Goal: Information Seeking & Learning: Learn about a topic

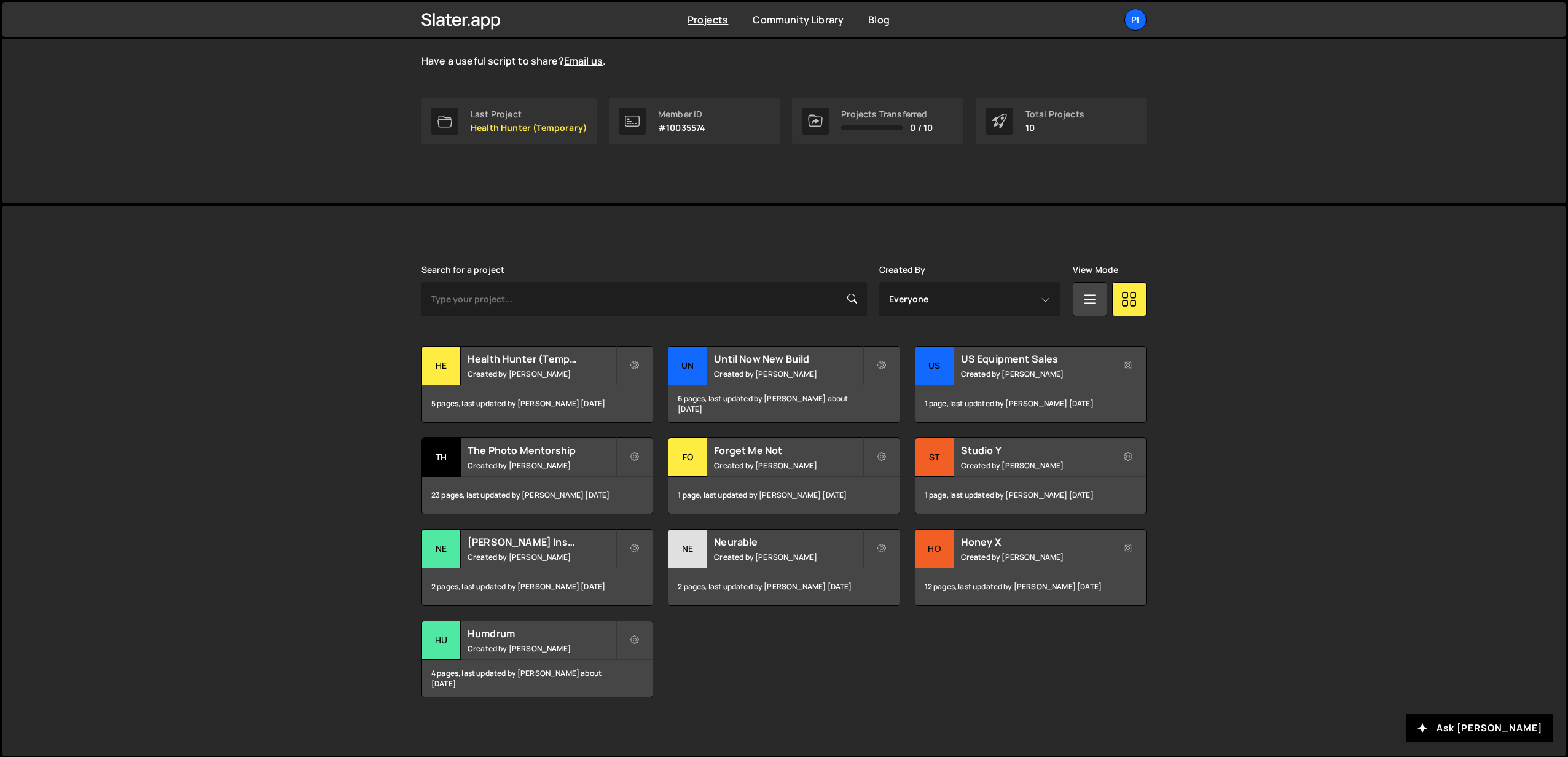
scroll to position [150, 0]
click at [492, 470] on div "The Photo Mentorship Created by [PERSON_NAME]" at bounding box center [537, 456] width 230 height 38
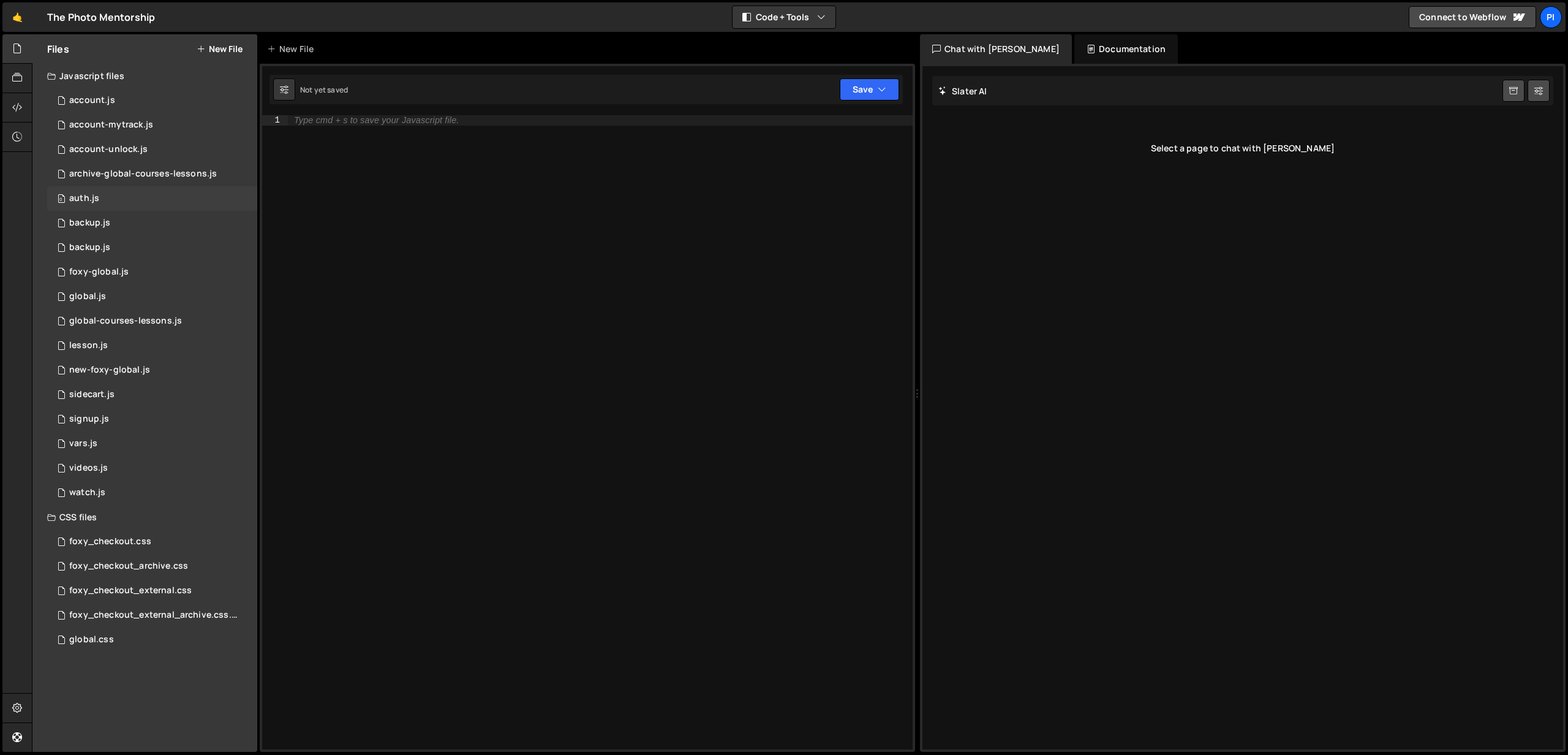
click at [112, 201] on div "0 auth.js 0" at bounding box center [152, 198] width 211 height 24
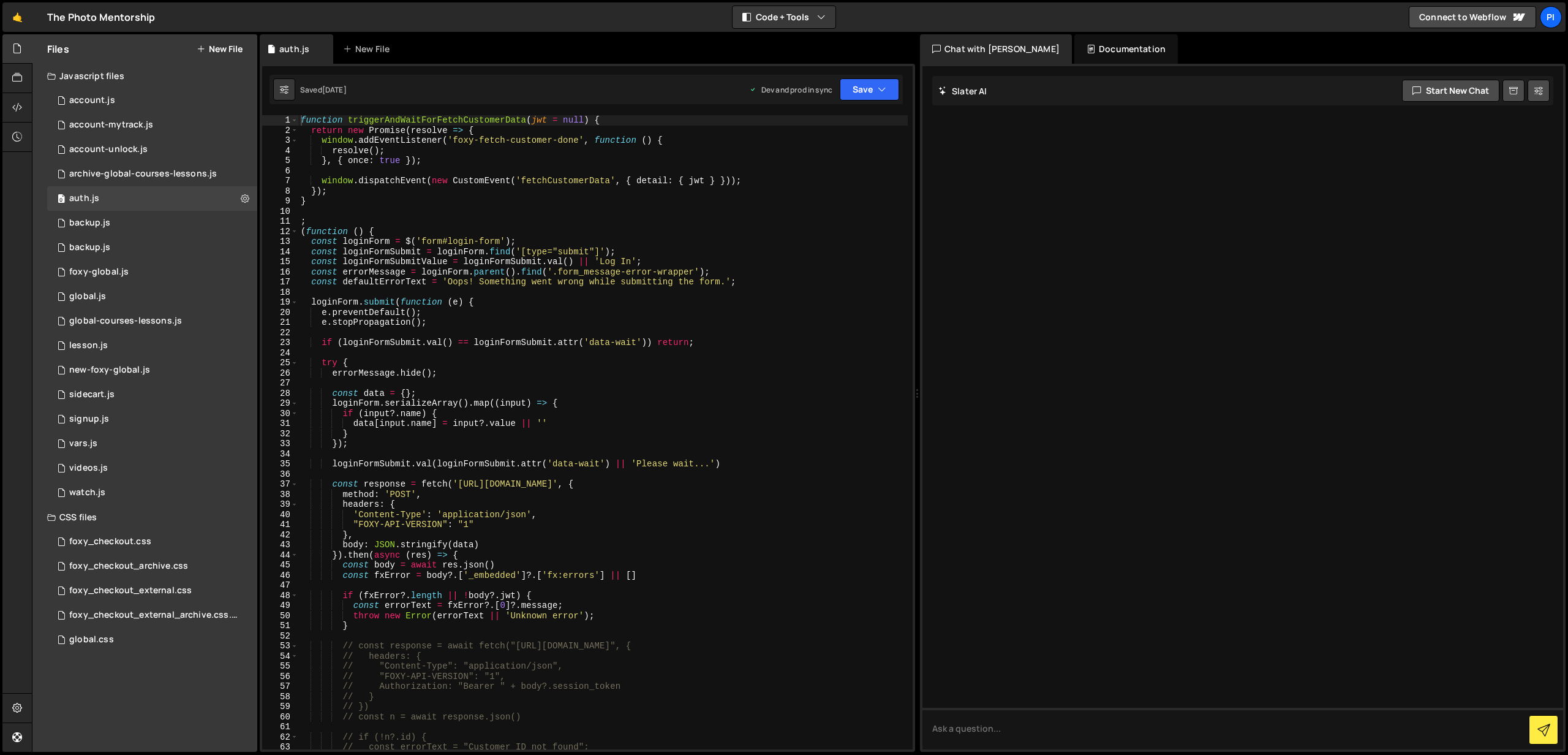
click at [448, 19] on div "🤙 The Photo Mentorship ⚠️ Code is being edited in another browser Code + Tools …" at bounding box center [784, 17] width 1564 height 30
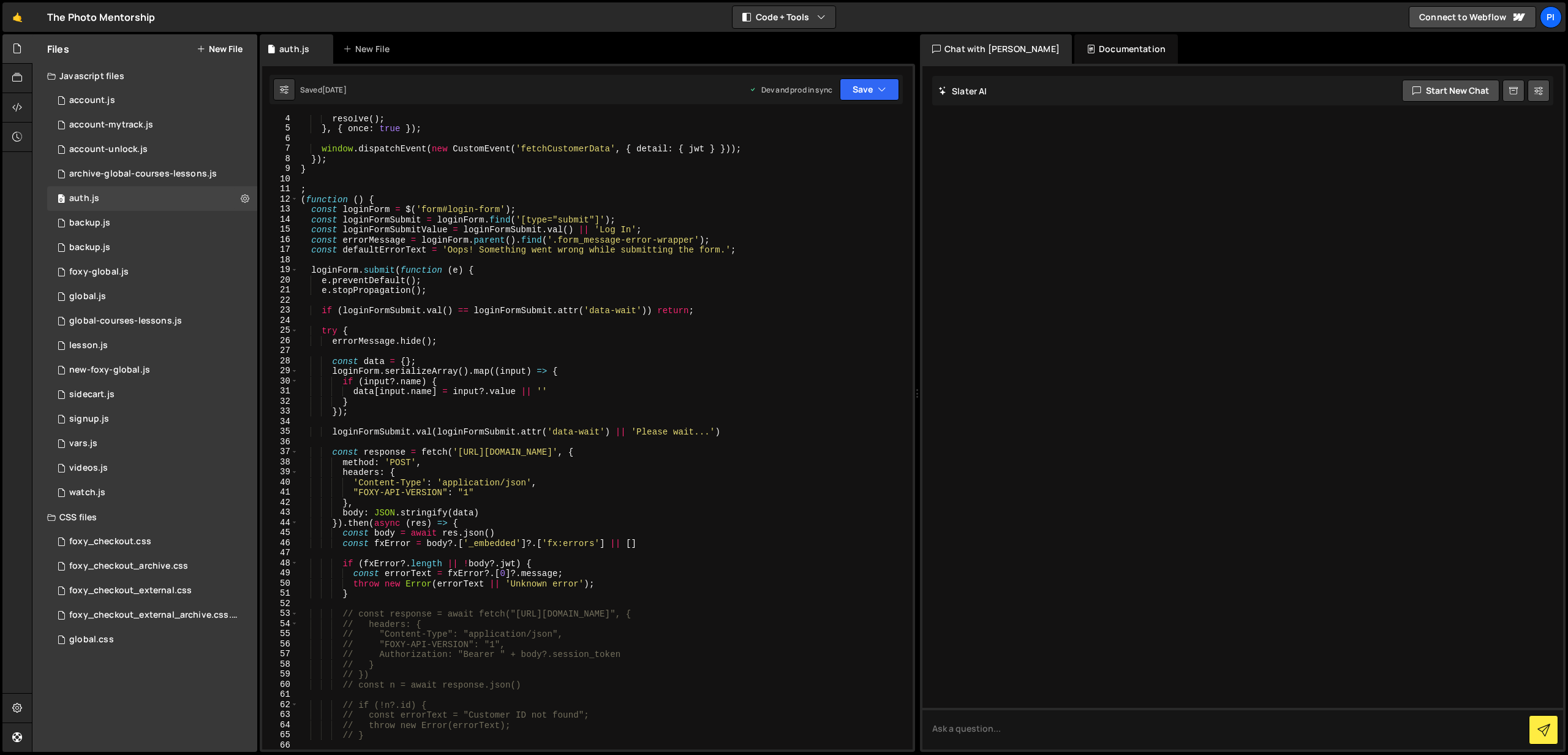
scroll to position [47, 0]
